Goal: Information Seeking & Learning: Learn about a topic

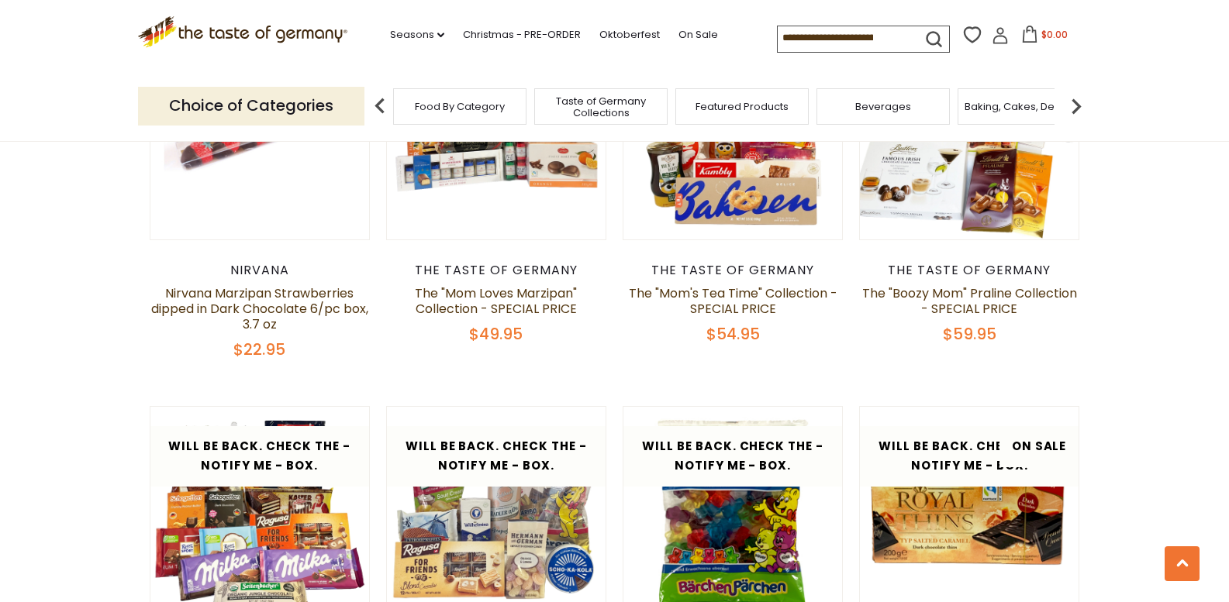
scroll to position [1241, 0]
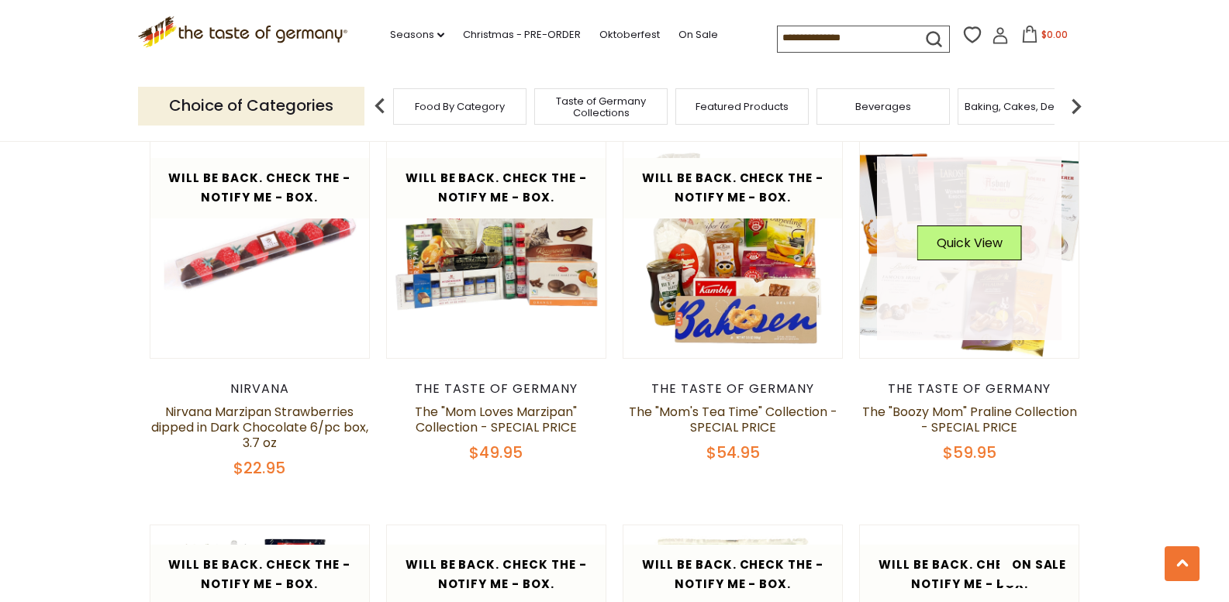
click at [986, 265] on link at bounding box center [969, 249] width 185 height 185
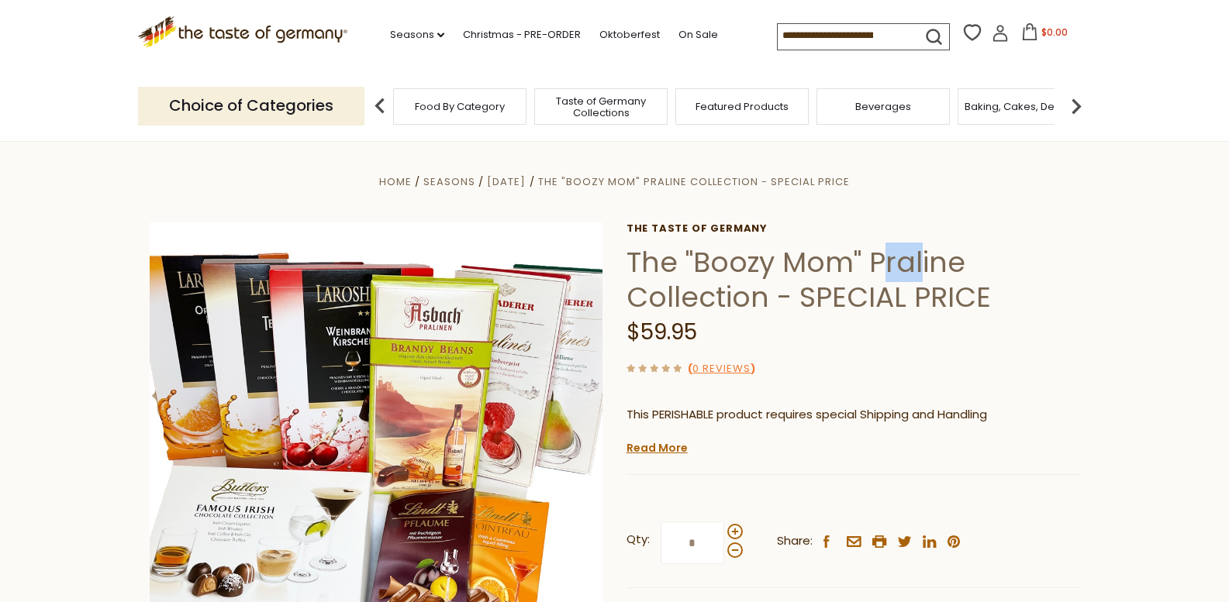
drag, startPoint x: 875, startPoint y: 264, endPoint x: 923, endPoint y: 263, distance: 47.3
click at [923, 263] on h1 "The "Boozy Mom" Praline Collection - SPECIAL PRICE" at bounding box center [853, 280] width 454 height 70
click at [879, 263] on h1 "The "Boozy Mom" Praline Collection - SPECIAL PRICE" at bounding box center [853, 280] width 454 height 70
drag, startPoint x: 875, startPoint y: 263, endPoint x: 928, endPoint y: 263, distance: 52.7
click at [928, 263] on h1 "The "Boozy Mom" Praline Collection - SPECIAL PRICE" at bounding box center [853, 280] width 454 height 70
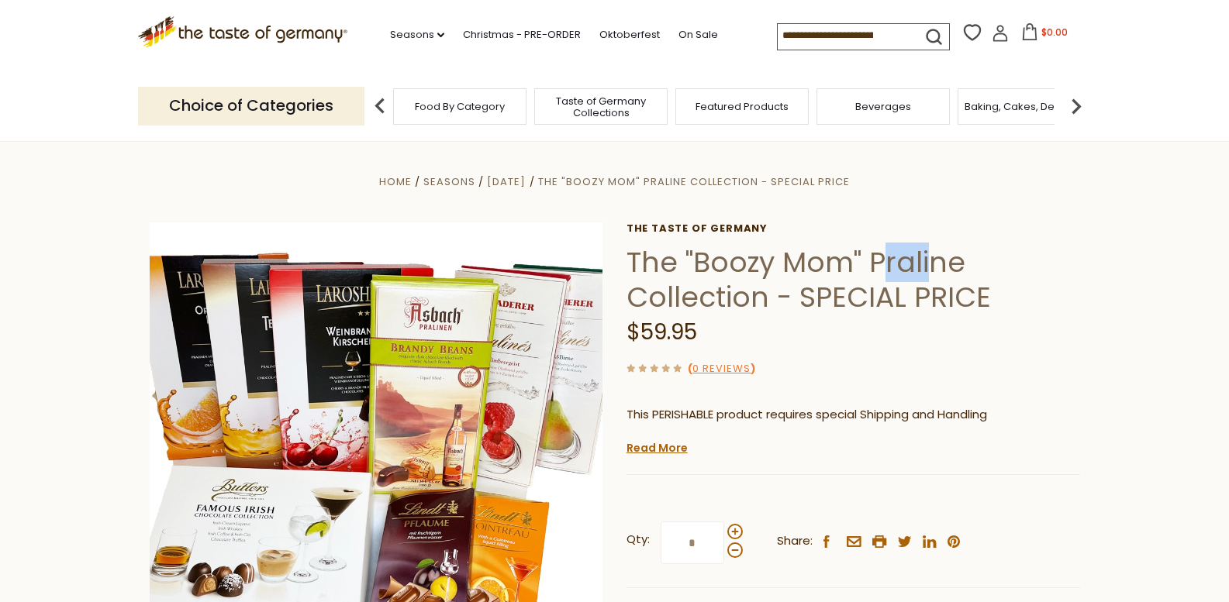
click at [908, 260] on h1 "The "Boozy Mom" Praline Collection - SPECIAL PRICE" at bounding box center [853, 280] width 454 height 70
drag, startPoint x: 865, startPoint y: 263, endPoint x: 974, endPoint y: 264, distance: 108.5
click at [974, 264] on h1 "The "Boozy Mom" Praline Collection - SPECIAL PRICE" at bounding box center [853, 280] width 454 height 70
copy h1 "Praline"
click at [805, 29] on input at bounding box center [843, 35] width 131 height 22
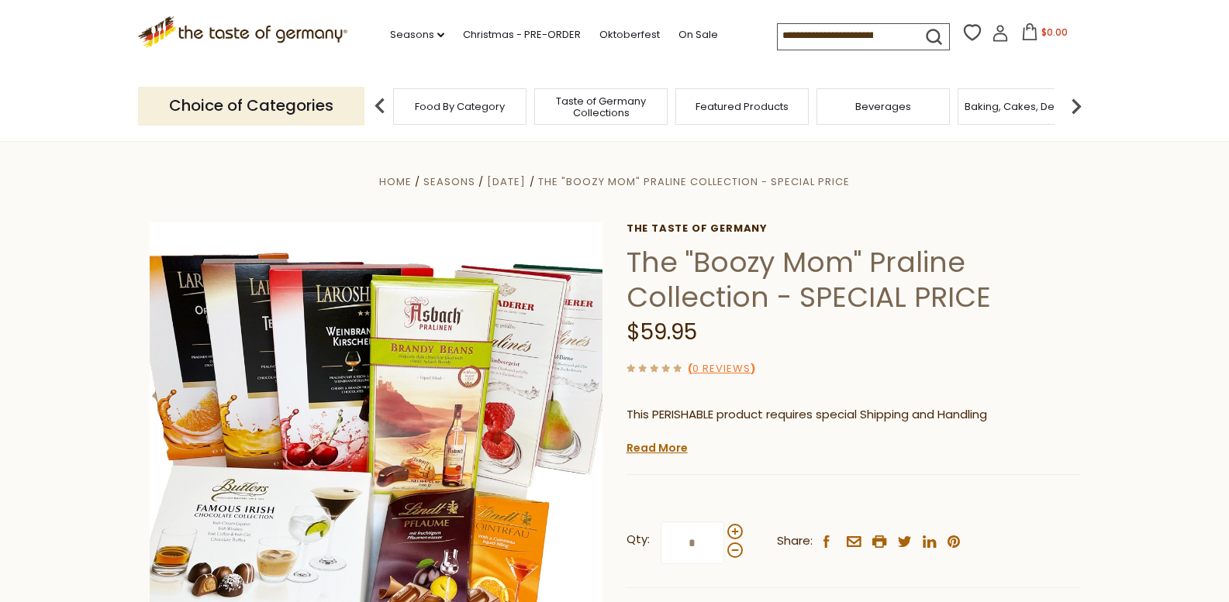
paste input "*******"
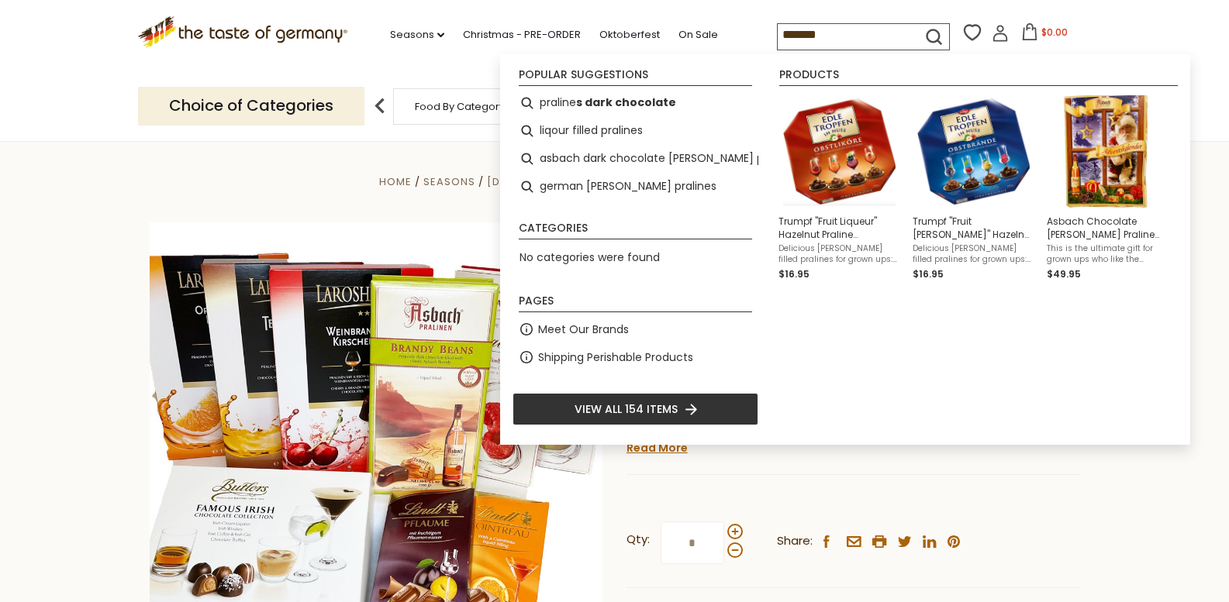
type input "*******"
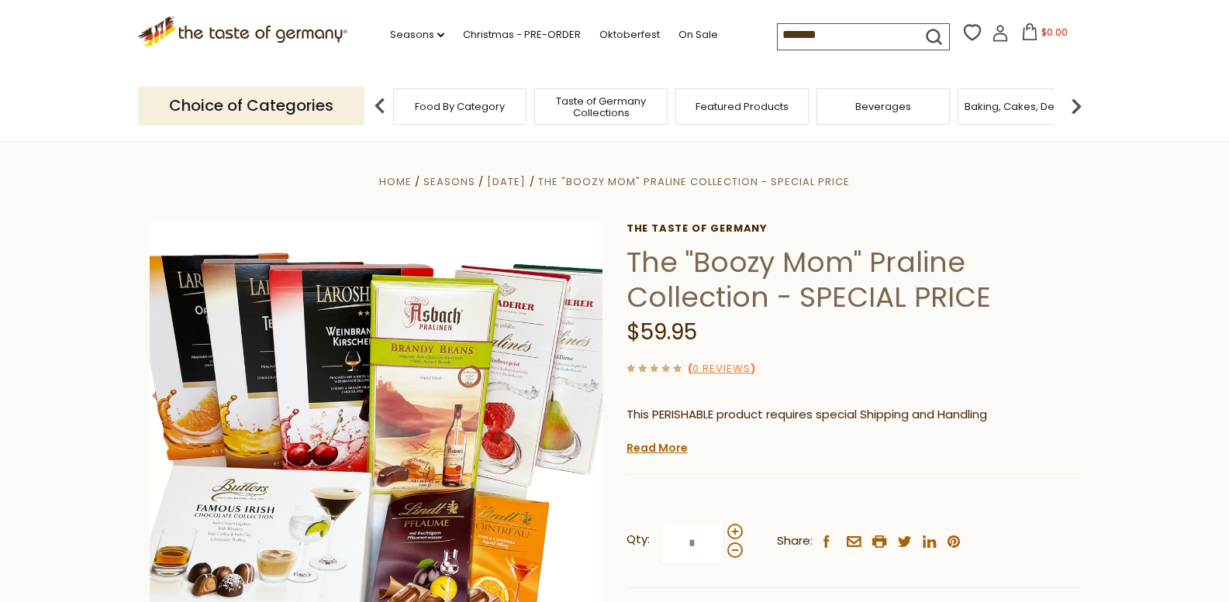
click at [924, 32] on icon "submit" at bounding box center [933, 36] width 21 height 21
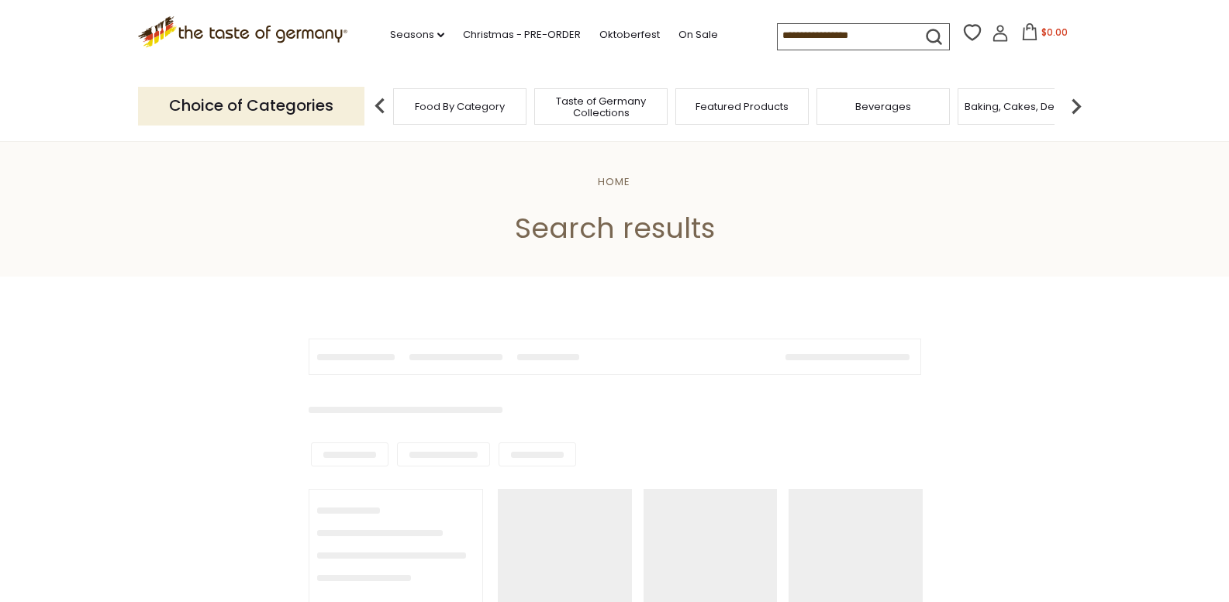
type input "*******"
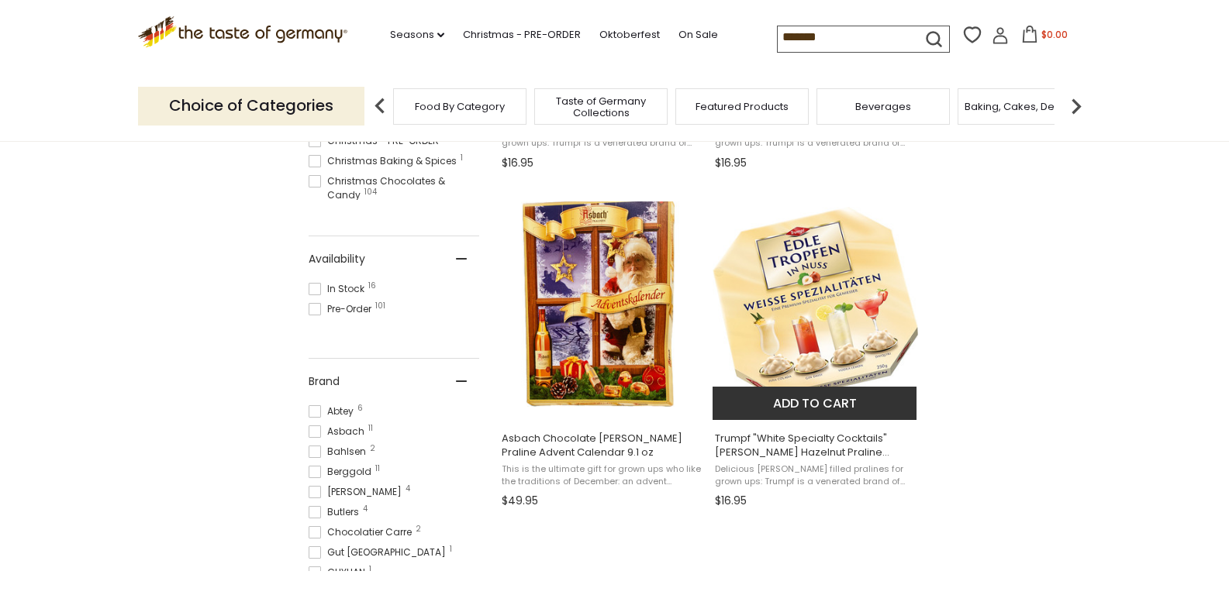
scroll to position [620, 0]
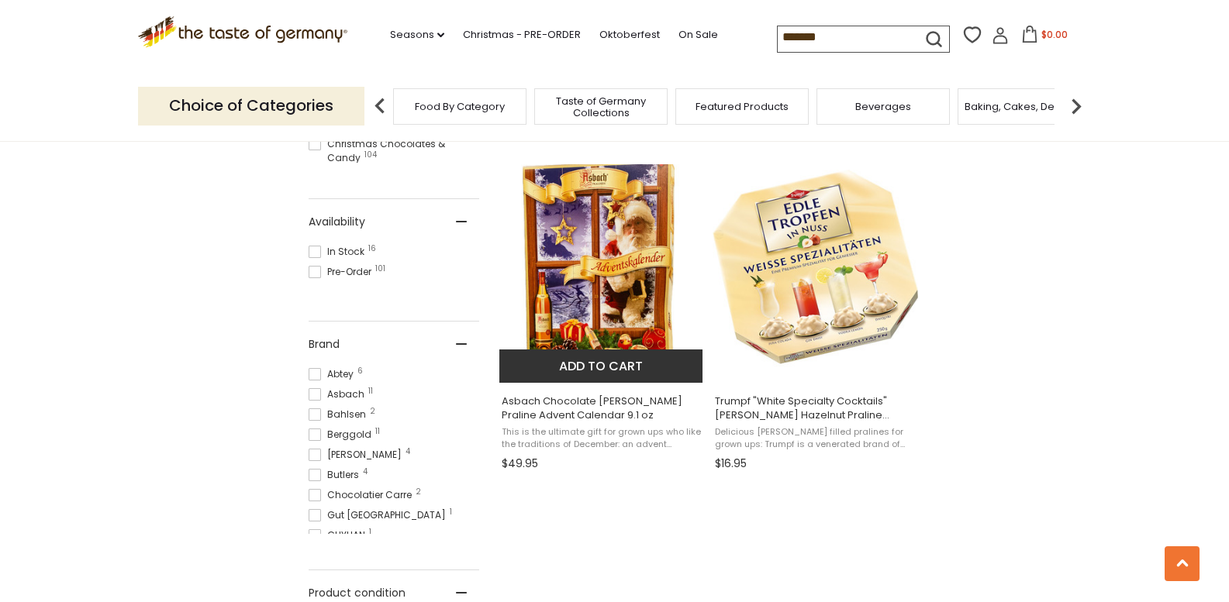
click at [530, 399] on span "Asbach Chocolate Brandy Praline Advent Calendar 9.1 oz" at bounding box center [602, 409] width 201 height 28
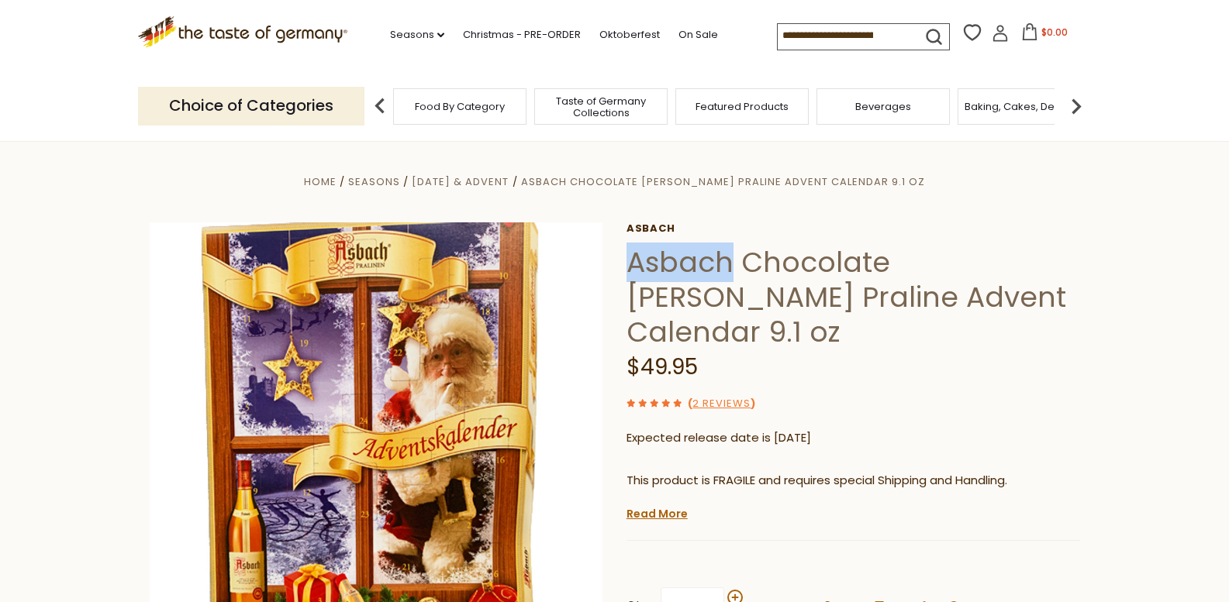
drag, startPoint x: 731, startPoint y: 269, endPoint x: 626, endPoint y: 264, distance: 104.8
click at [626, 264] on h1 "Asbach Chocolate Brandy Praline Advent Calendar 9.1 oz" at bounding box center [853, 297] width 454 height 105
copy h1 "Asbach"
click at [235, 36] on icon ".st0{fill:#EDD300;} .st1{fill:#D33E21;}" at bounding box center [243, 32] width 210 height 32
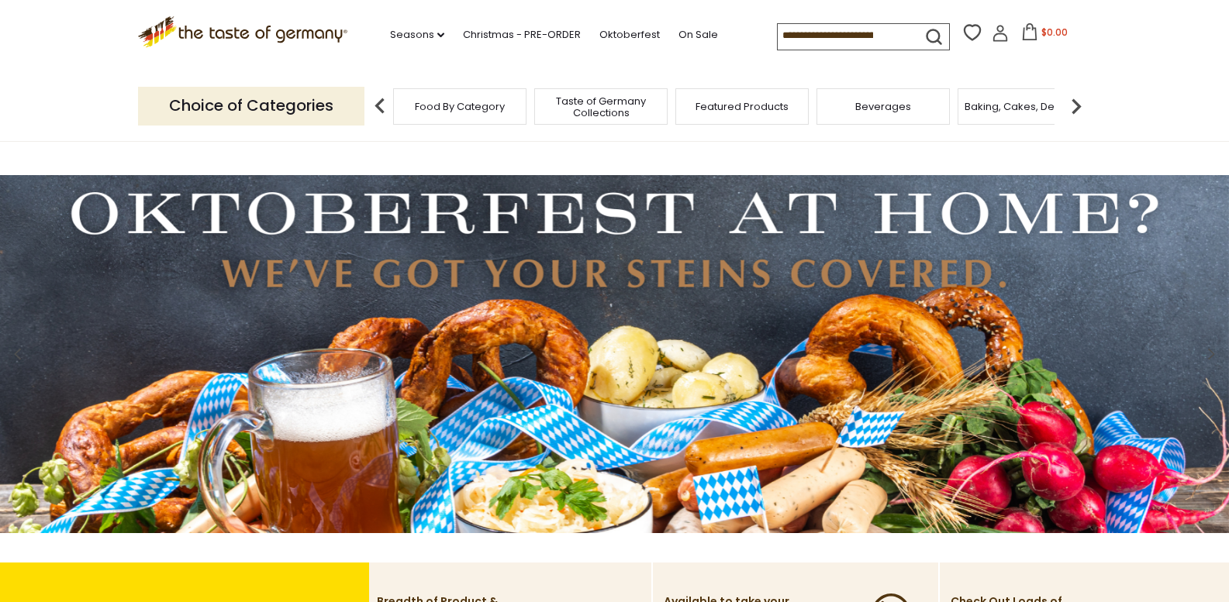
paste input "******"
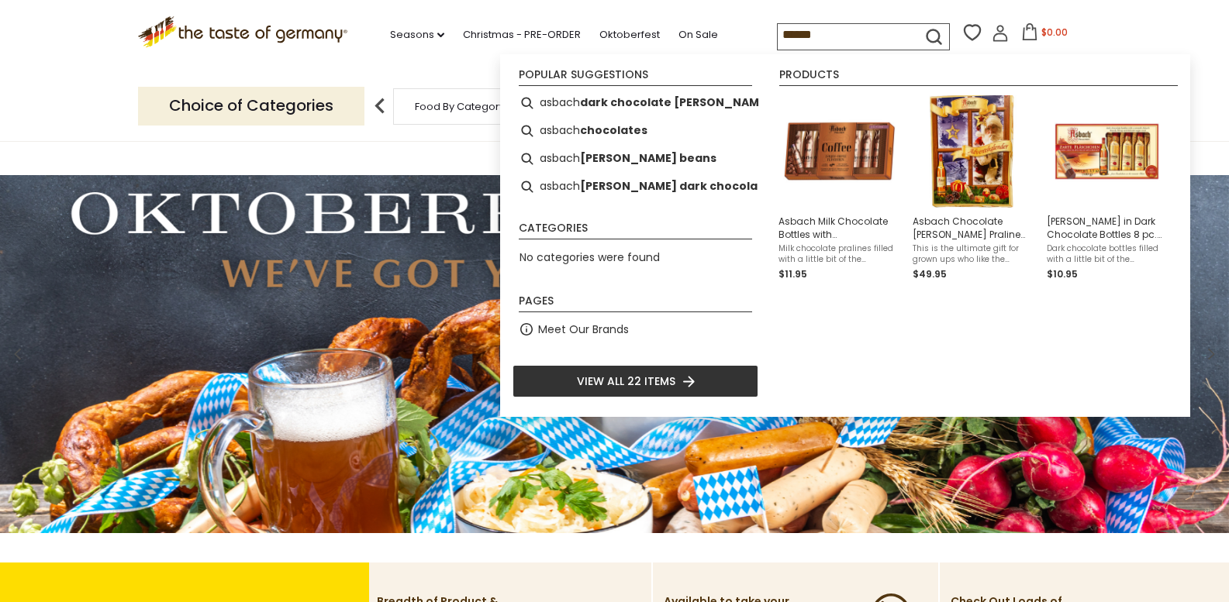
type input "******"
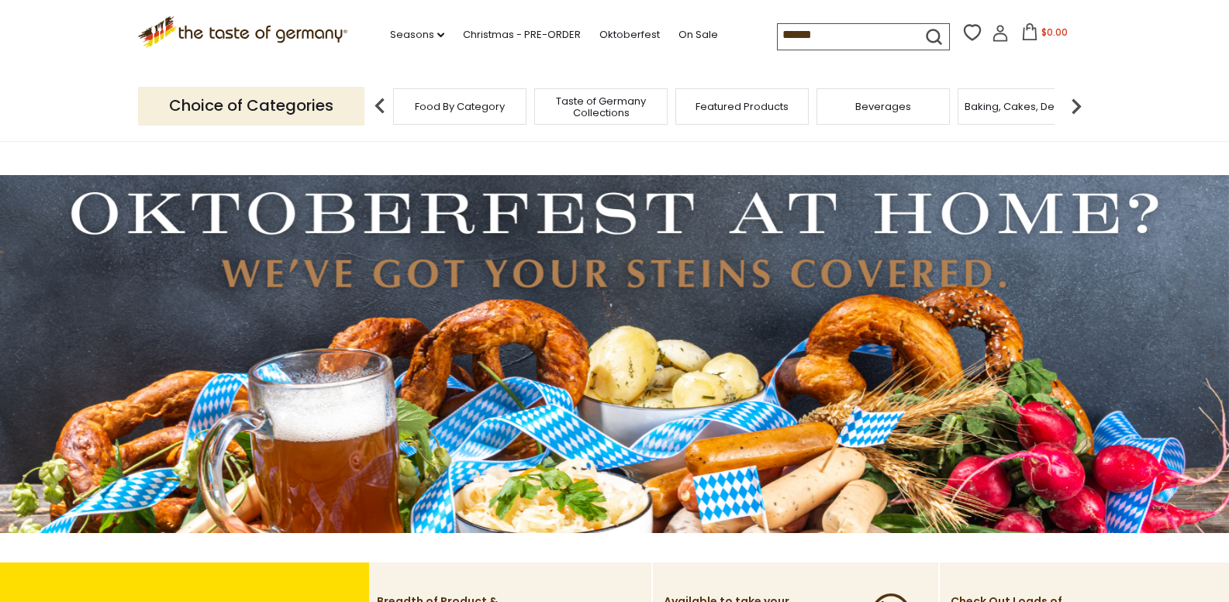
click at [930, 31] on icon "submit" at bounding box center [933, 36] width 21 height 21
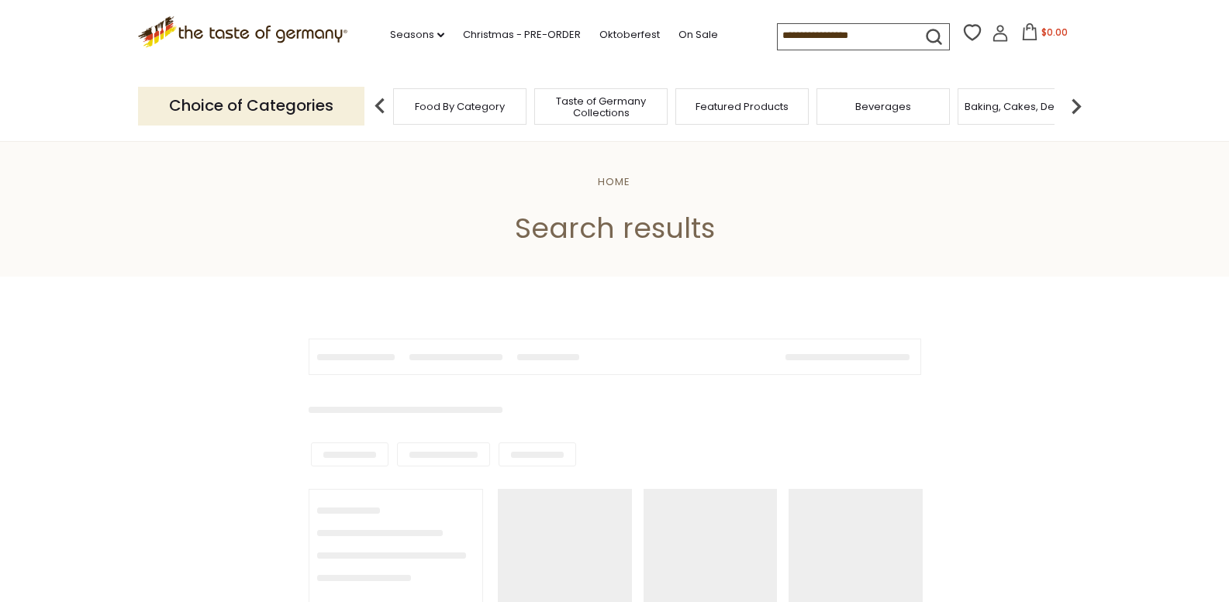
type input "******"
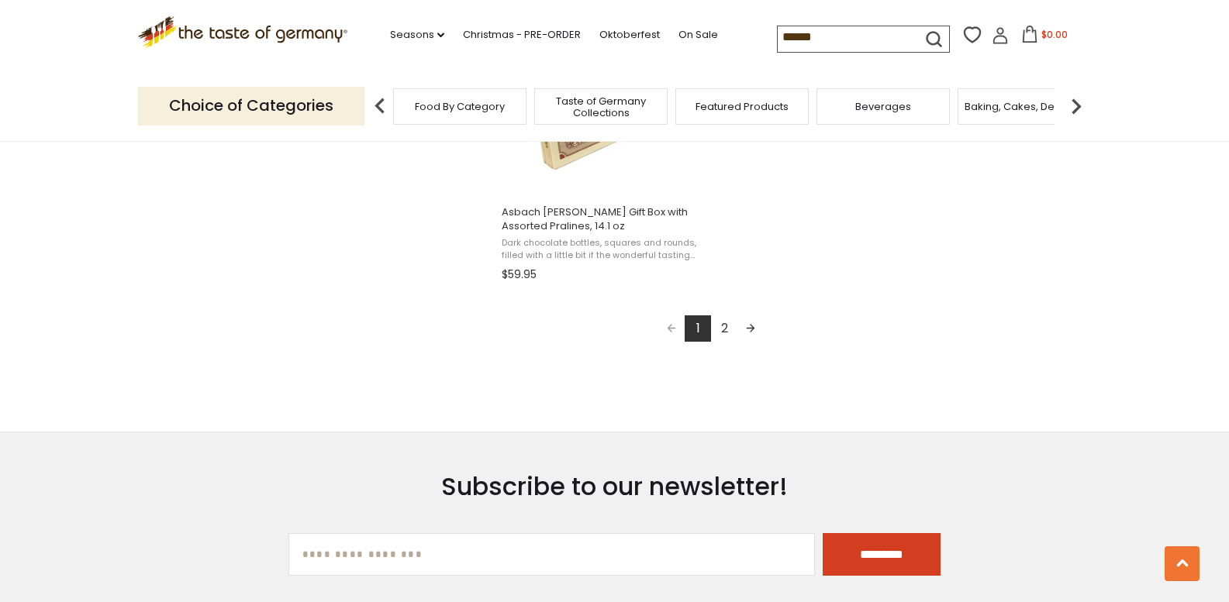
scroll to position [2946, 0]
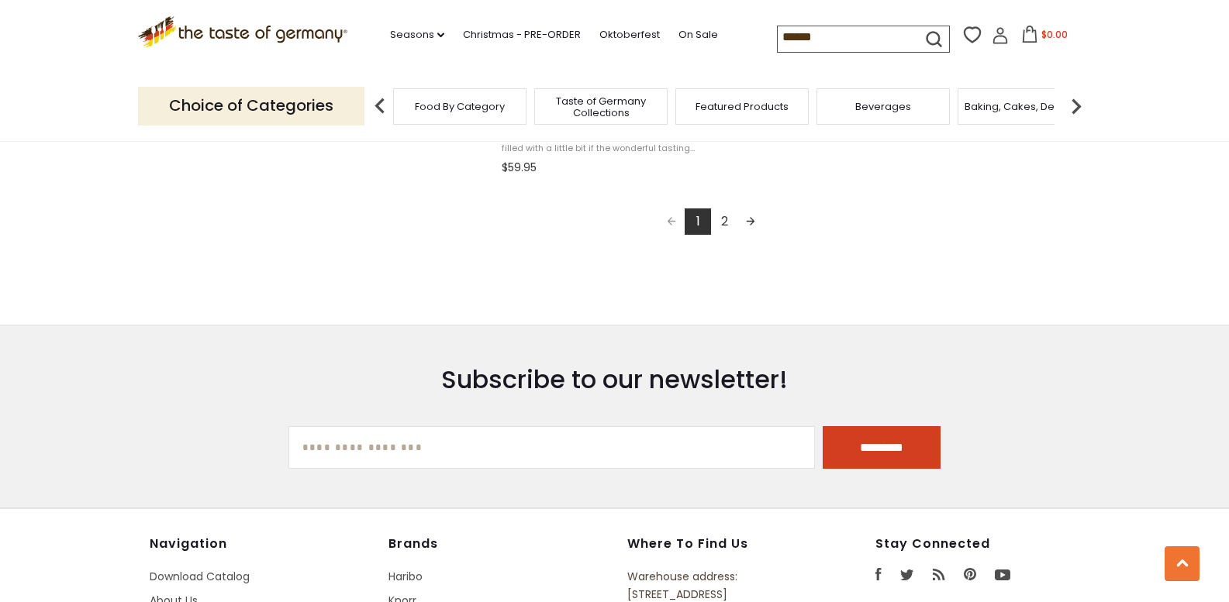
click at [726, 223] on link "2" at bounding box center [724, 222] width 26 height 26
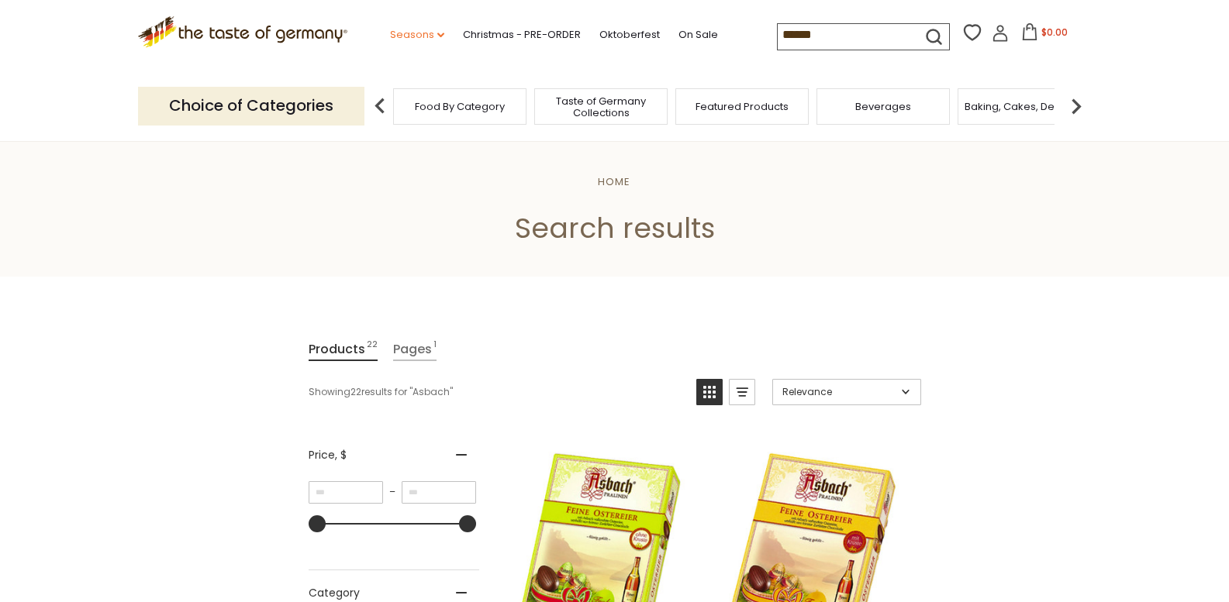
click at [396, 33] on link "Seasons dropdown_arrow" at bounding box center [417, 34] width 54 height 17
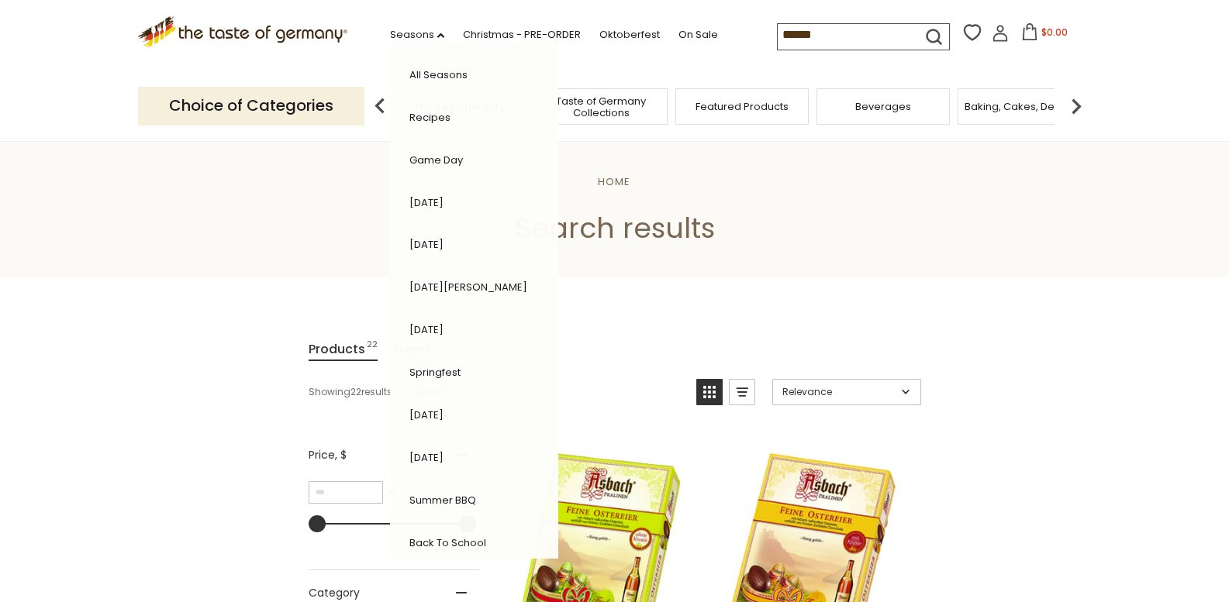
click at [426, 243] on link "[DATE]" at bounding box center [426, 244] width 34 height 15
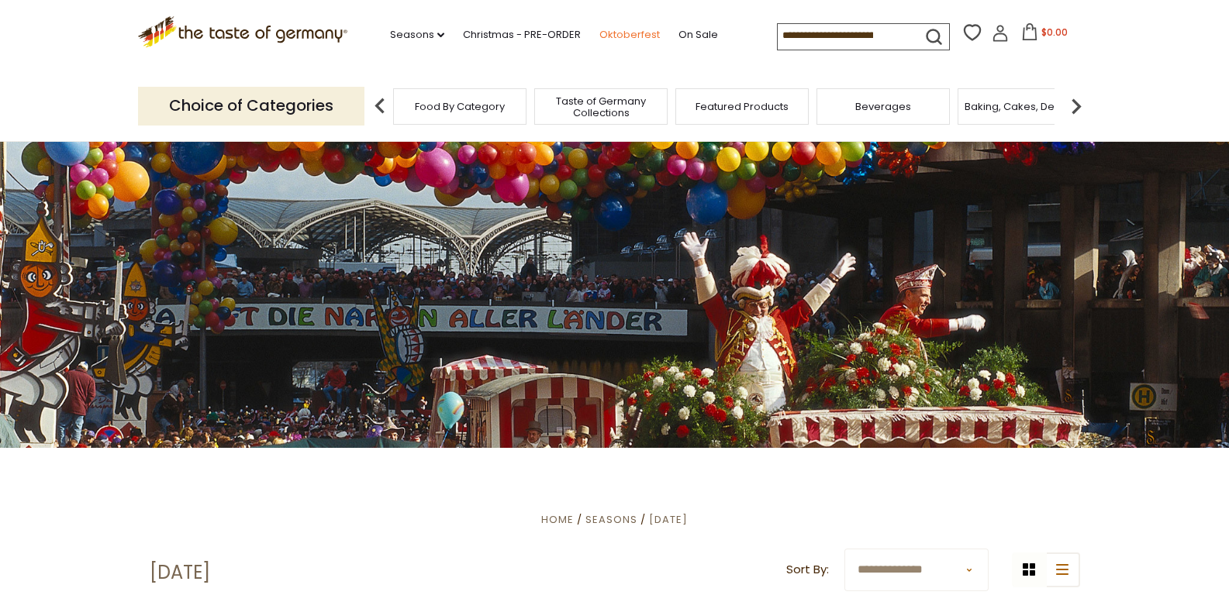
click at [616, 27] on link "Oktoberfest" at bounding box center [629, 34] width 60 height 17
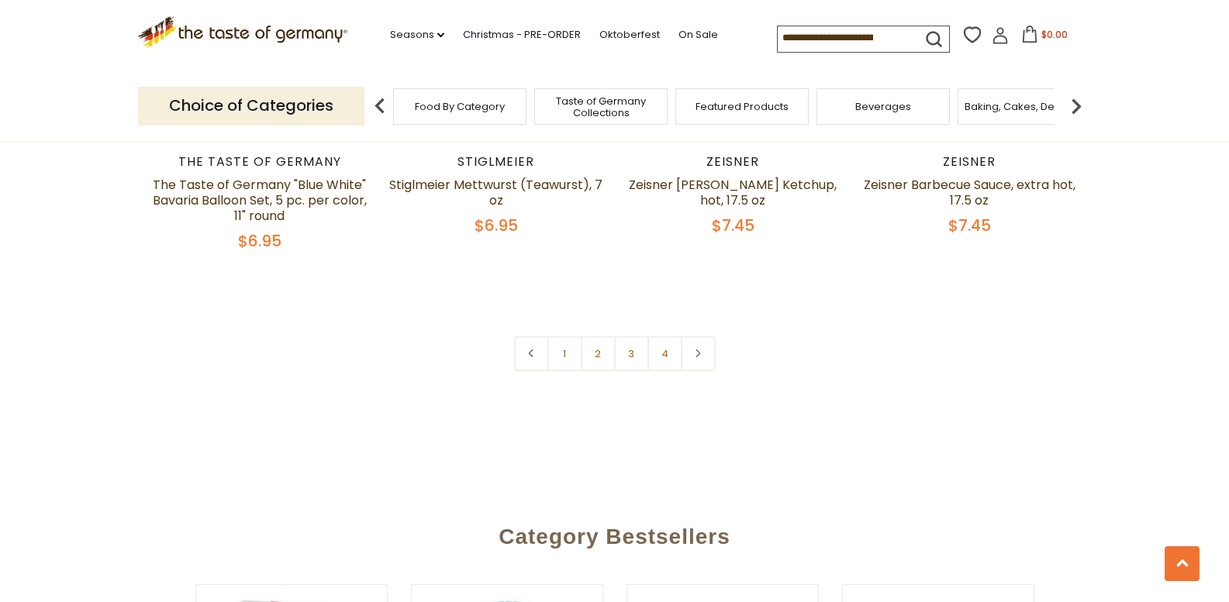
scroll to position [3877, 0]
